Goal: Information Seeking & Learning: Understand process/instructions

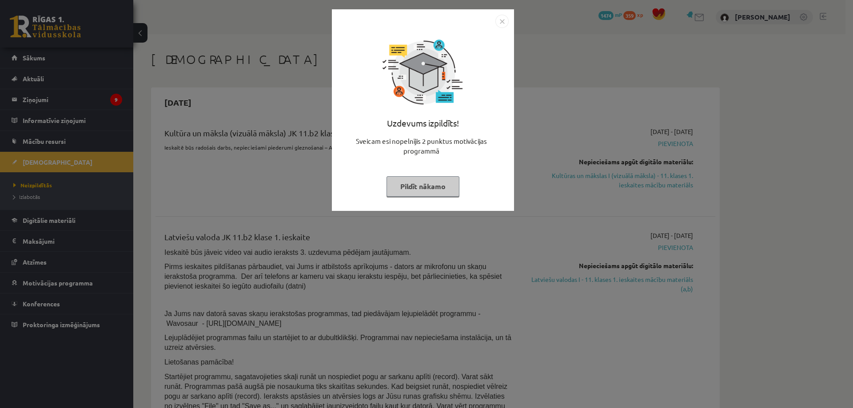
click at [576, 84] on div "Uzdevums izpildīts! Sveicam esi nopelnījis 2 punktus motivācijas programmā Pild…" at bounding box center [426, 204] width 853 height 408
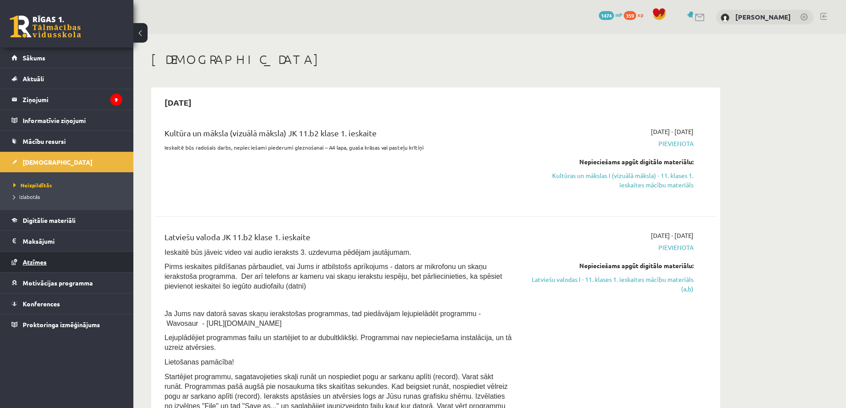
click at [34, 264] on span "Atzīmes" at bounding box center [35, 262] width 24 height 8
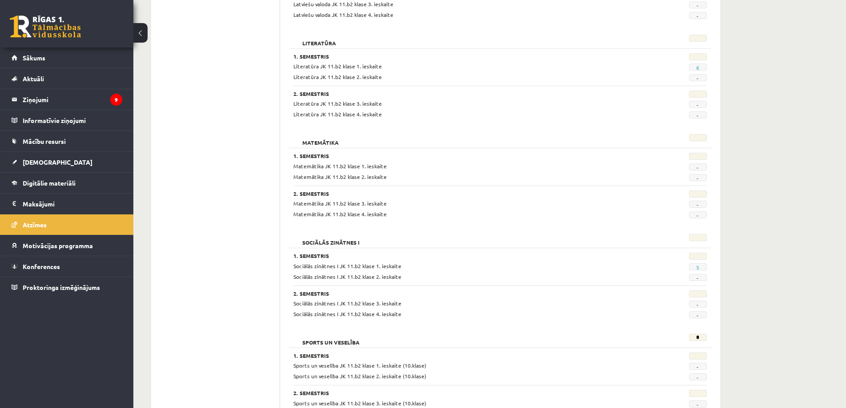
scroll to position [759, 0]
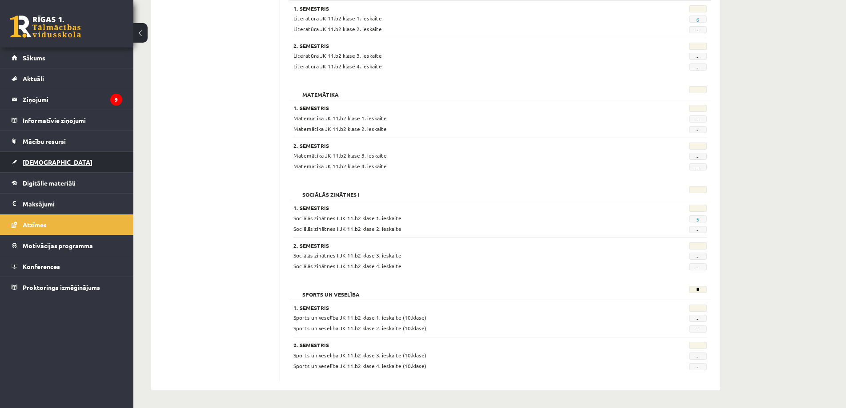
click at [29, 163] on span "[DEMOGRAPHIC_DATA]" at bounding box center [58, 162] width 70 height 8
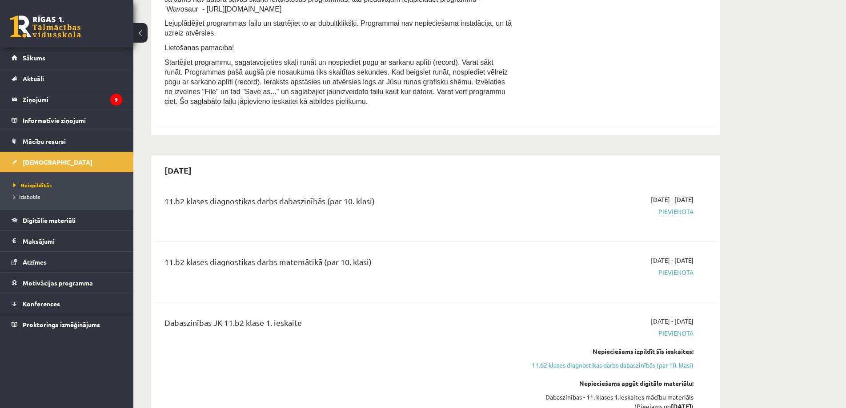
drag, startPoint x: 400, startPoint y: 253, endPoint x: 392, endPoint y: 167, distance: 86.2
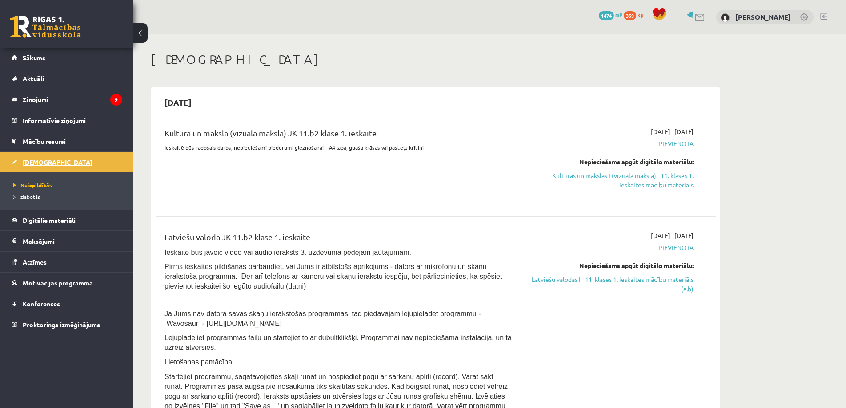
click at [33, 160] on span "[DEMOGRAPHIC_DATA]" at bounding box center [58, 162] width 70 height 8
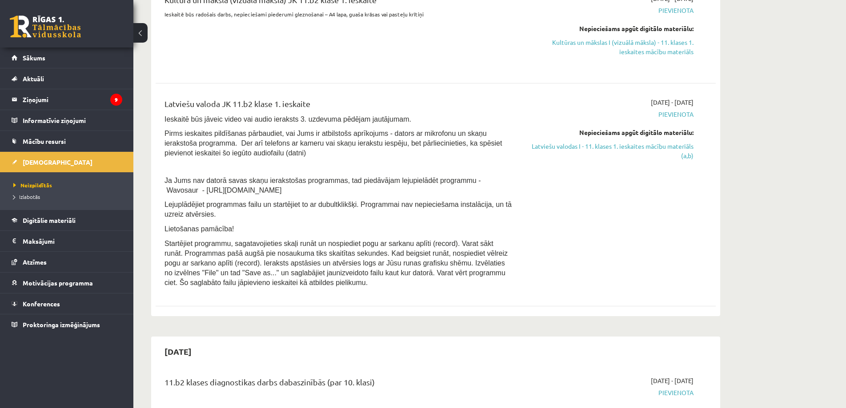
drag, startPoint x: 252, startPoint y: 186, endPoint x: 163, endPoint y: 188, distance: 89.4
click at [163, 188] on div "Latviešu valoda JK 11.b2 klase 1. ieskaite Ieskaitē būs jāveic video vai audio …" at bounding box center [338, 195] width 361 height 195
click at [173, 186] on span "Ja Jums nav datorā savas skaņu ierakstošas programmas, tad piedāvājam lejupielā…" at bounding box center [322, 185] width 316 height 17
click at [175, 186] on span "Ja Jums nav datorā savas skaņu ierakstošas programmas, tad piedāvājam lejupielā…" at bounding box center [322, 185] width 316 height 17
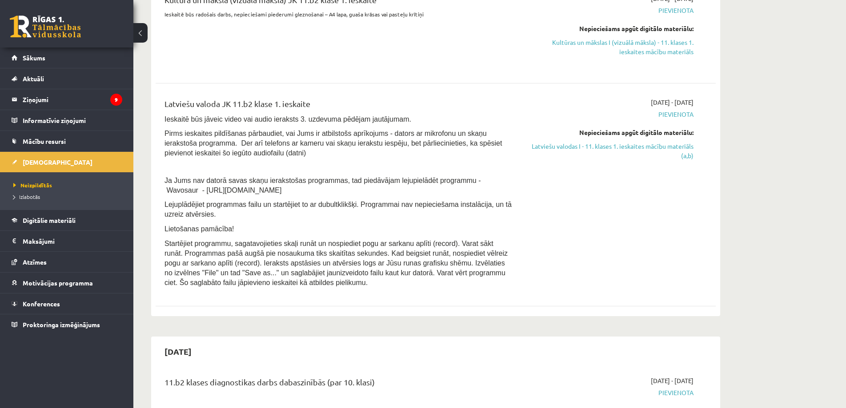
drag, startPoint x: 247, startPoint y: 185, endPoint x: 256, endPoint y: 191, distance: 10.9
click at [248, 185] on p "Ja Jums nav datorā savas skaņu ierakstošas programmas, tad piedāvājam lejupielā…" at bounding box center [338, 186] width 348 height 20
drag, startPoint x: 257, startPoint y: 191, endPoint x: 166, endPoint y: 187, distance: 91.7
click at [166, 187] on p "Ja Jums nav datorā savas skaņu ierakstošas programmas, tad piedāvājam lejupielā…" at bounding box center [338, 186] width 348 height 20
copy span "https://www.wavosaur.com/"
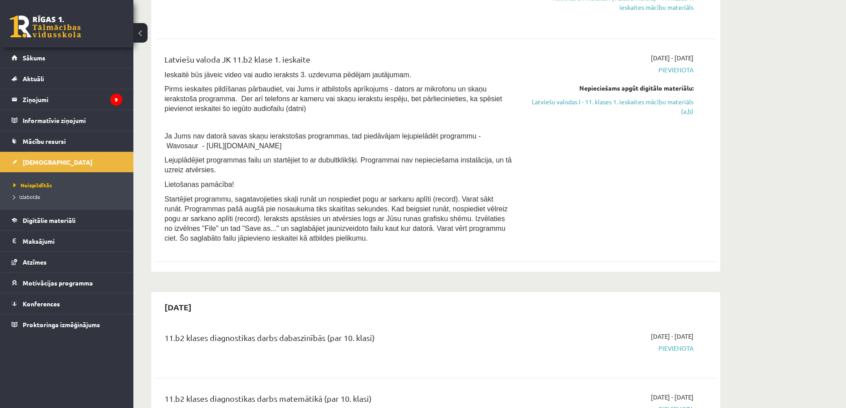
scroll to position [89, 0]
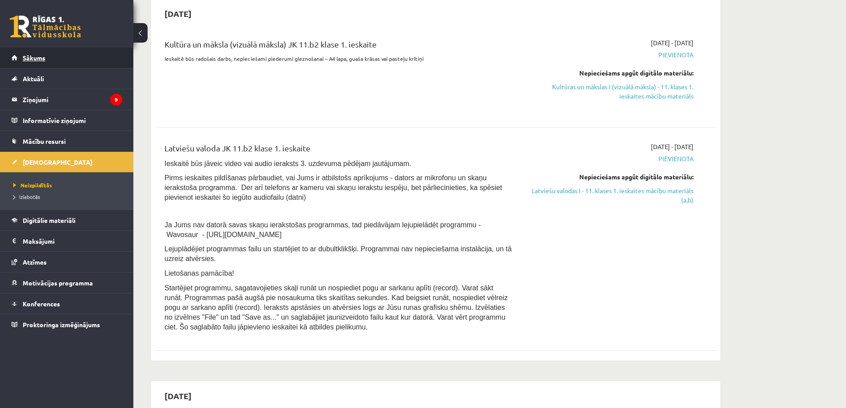
click at [34, 55] on span "Sākums" at bounding box center [34, 58] width 23 height 8
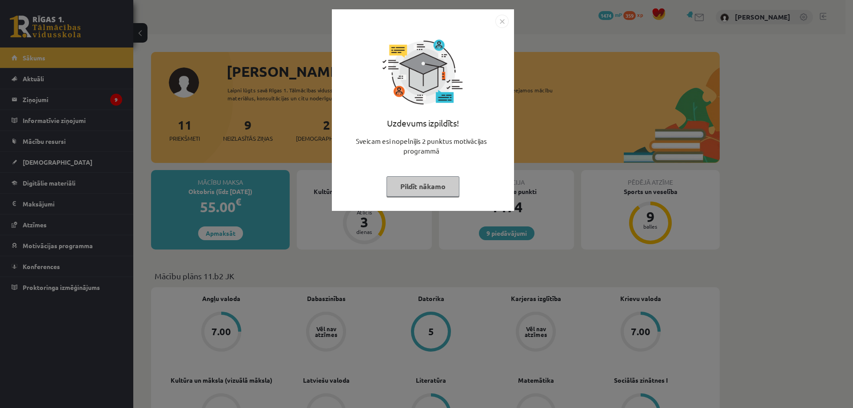
click at [503, 26] on img "Close" at bounding box center [502, 21] width 13 height 13
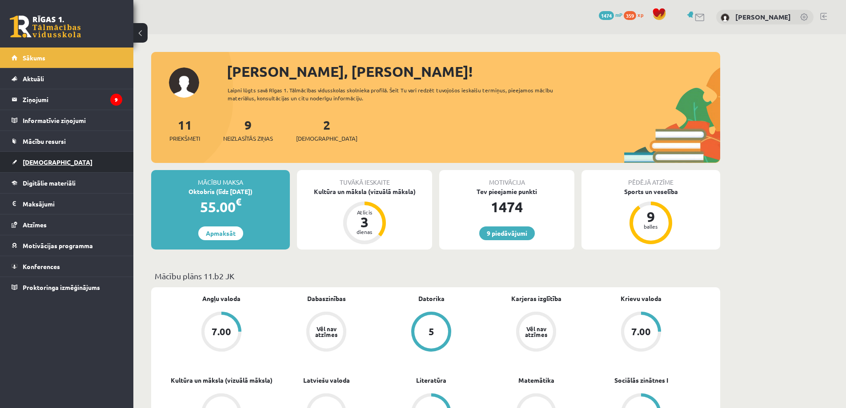
click at [37, 165] on span "[DEMOGRAPHIC_DATA]" at bounding box center [58, 162] width 70 height 8
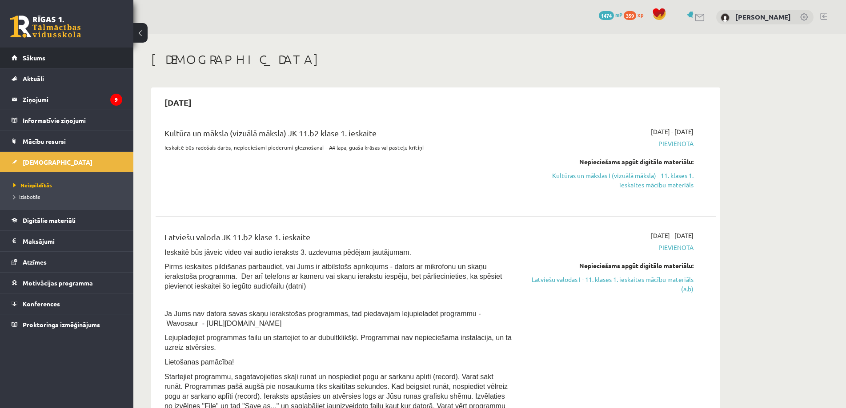
click at [26, 57] on span "Sākums" at bounding box center [34, 58] width 23 height 8
